Goal: Transaction & Acquisition: Purchase product/service

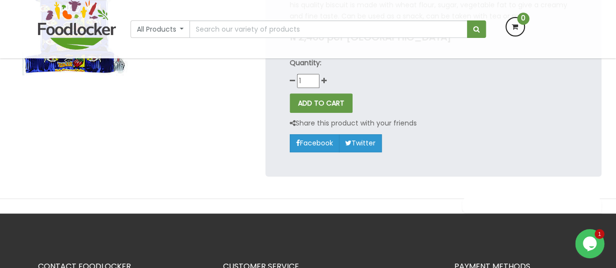
scroll to position [97, 0]
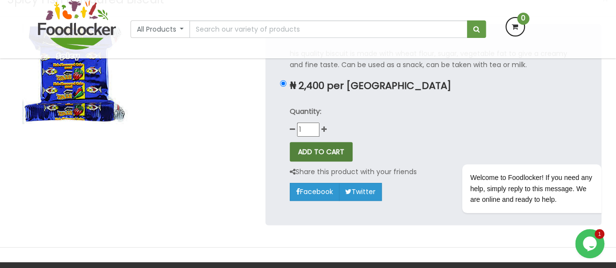
click at [325, 149] on button "ADD TO CART" at bounding box center [321, 151] width 63 height 19
click at [388, 116] on p "Quantity:" at bounding box center [433, 111] width 287 height 11
click at [318, 154] on button "ADD TO CART" at bounding box center [321, 151] width 63 height 19
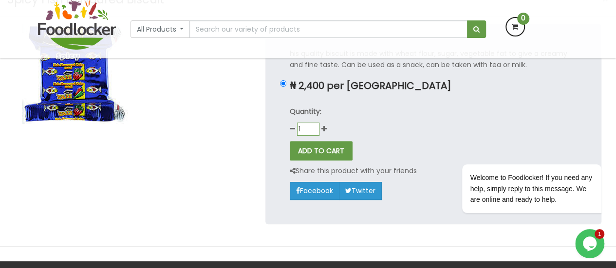
click at [314, 127] on input "1" at bounding box center [308, 129] width 22 height 13
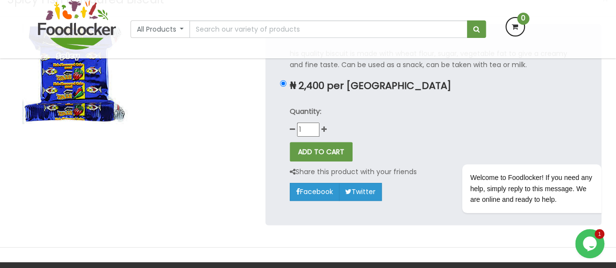
click at [407, 135] on div "Quantity: 1" at bounding box center [433, 121] width 287 height 31
click at [318, 152] on button "ADD TO CART" at bounding box center [321, 151] width 63 height 19
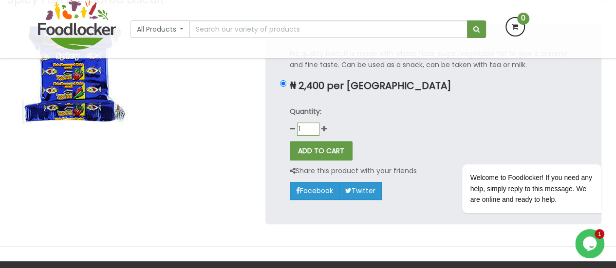
click at [313, 124] on input "1" at bounding box center [308, 129] width 22 height 13
click at [313, 125] on input "1" at bounding box center [308, 129] width 22 height 13
click at [313, 128] on input "1" at bounding box center [308, 129] width 22 height 13
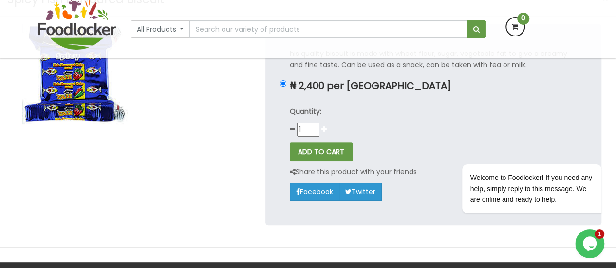
click at [323, 129] on icon at bounding box center [323, 129] width 5 height 7
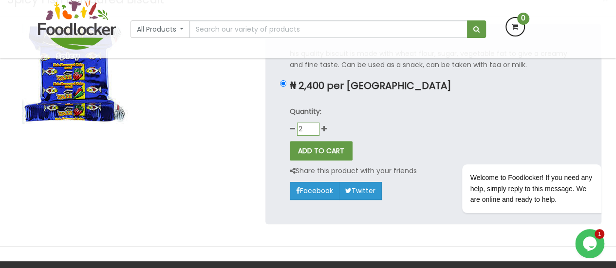
click at [306, 129] on input "2" at bounding box center [308, 129] width 22 height 13
click at [315, 133] on input "0" at bounding box center [308, 129] width 22 height 13
click at [315, 126] on input "1" at bounding box center [308, 129] width 22 height 13
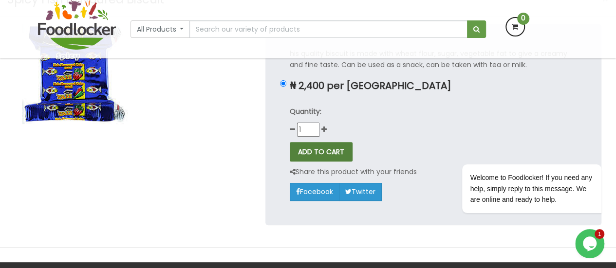
click at [320, 147] on button "ADD TO CART" at bounding box center [321, 151] width 63 height 19
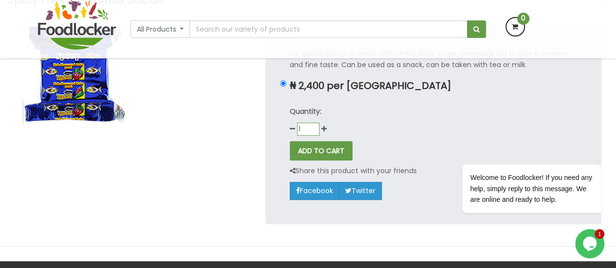
click at [312, 125] on input "1" at bounding box center [308, 129] width 22 height 13
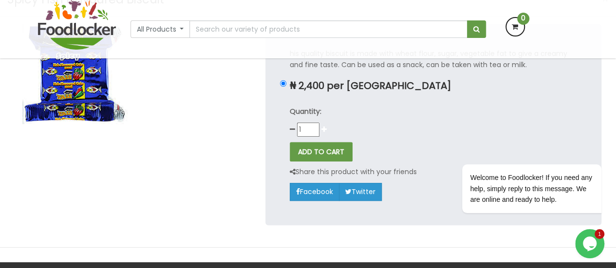
click at [324, 127] on icon at bounding box center [323, 129] width 5 height 7
click at [315, 153] on button "ADD TO CART" at bounding box center [321, 151] width 63 height 19
click at [344, 138] on div "his quality biscuit is made with wheat flour, sugar, vegetable fat to give a cr…" at bounding box center [433, 124] width 336 height 201
click at [324, 151] on button "ADD TO CART" at bounding box center [321, 151] width 63 height 19
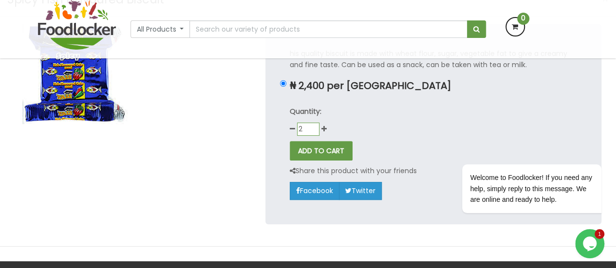
click at [312, 126] on input "2" at bounding box center [308, 129] width 22 height 13
click at [314, 132] on input "0" at bounding box center [308, 129] width 22 height 13
type input "1"
click at [314, 126] on input "1" at bounding box center [308, 129] width 22 height 13
